Goal: Task Accomplishment & Management: Use online tool/utility

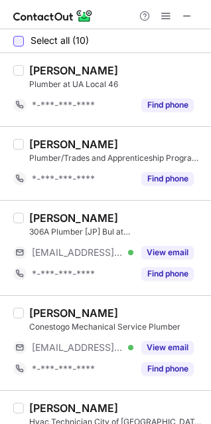
click at [21, 39] on div at bounding box center [18, 41] width 11 height 11
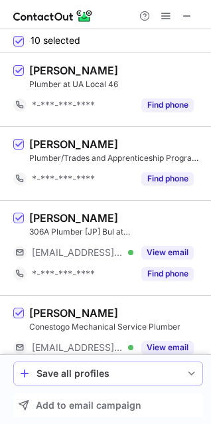
click at [179, 378] on div "Save all profiles" at bounding box center [109, 373] width 144 height 11
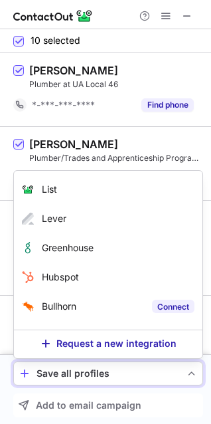
click at [160, 306] on label "Connect" at bounding box center [173, 306] width 43 height 13
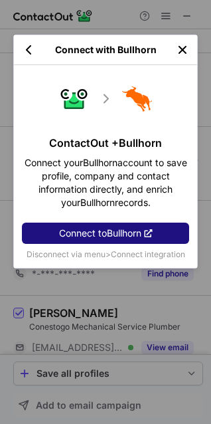
click at [107, 232] on span "Connect to Bullhorn" at bounding box center [100, 233] width 82 height 11
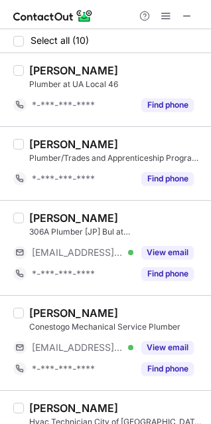
click at [18, 47] on div "Select all (10)" at bounding box center [105, 41] width 211 height 24
click at [18, 44] on div at bounding box center [18, 41] width 11 height 11
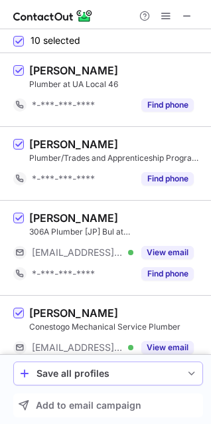
click at [96, 376] on div "Save all profiles" at bounding box center [109, 373] width 144 height 11
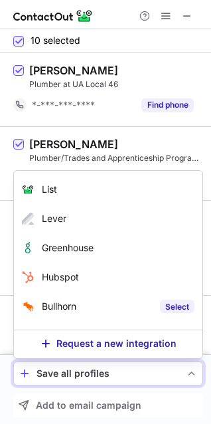
drag, startPoint x: 96, startPoint y: 311, endPoint x: 158, endPoint y: 307, distance: 61.9
click at [158, 307] on div "Bullhorn Select" at bounding box center [108, 306] width 189 height 29
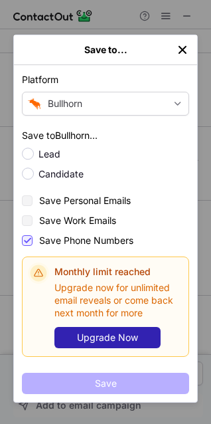
click at [180, 46] on img "left-button" at bounding box center [182, 49] width 13 height 13
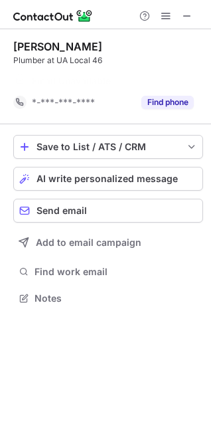
scroll to position [267, 211]
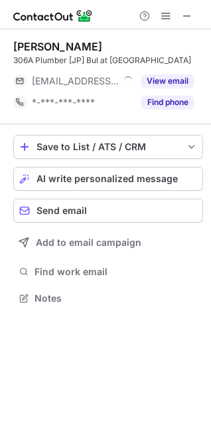
scroll to position [288, 211]
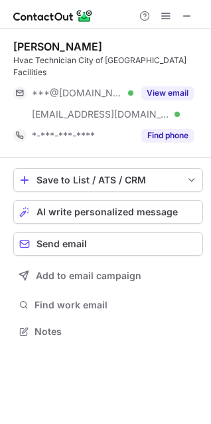
scroll to position [310, 211]
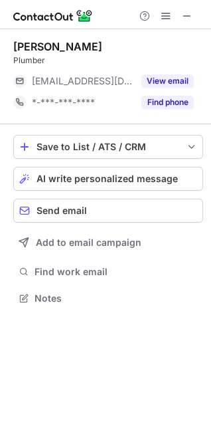
scroll to position [288, 211]
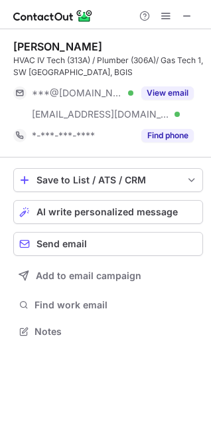
scroll to position [322, 211]
